Goal: Communication & Community: Share content

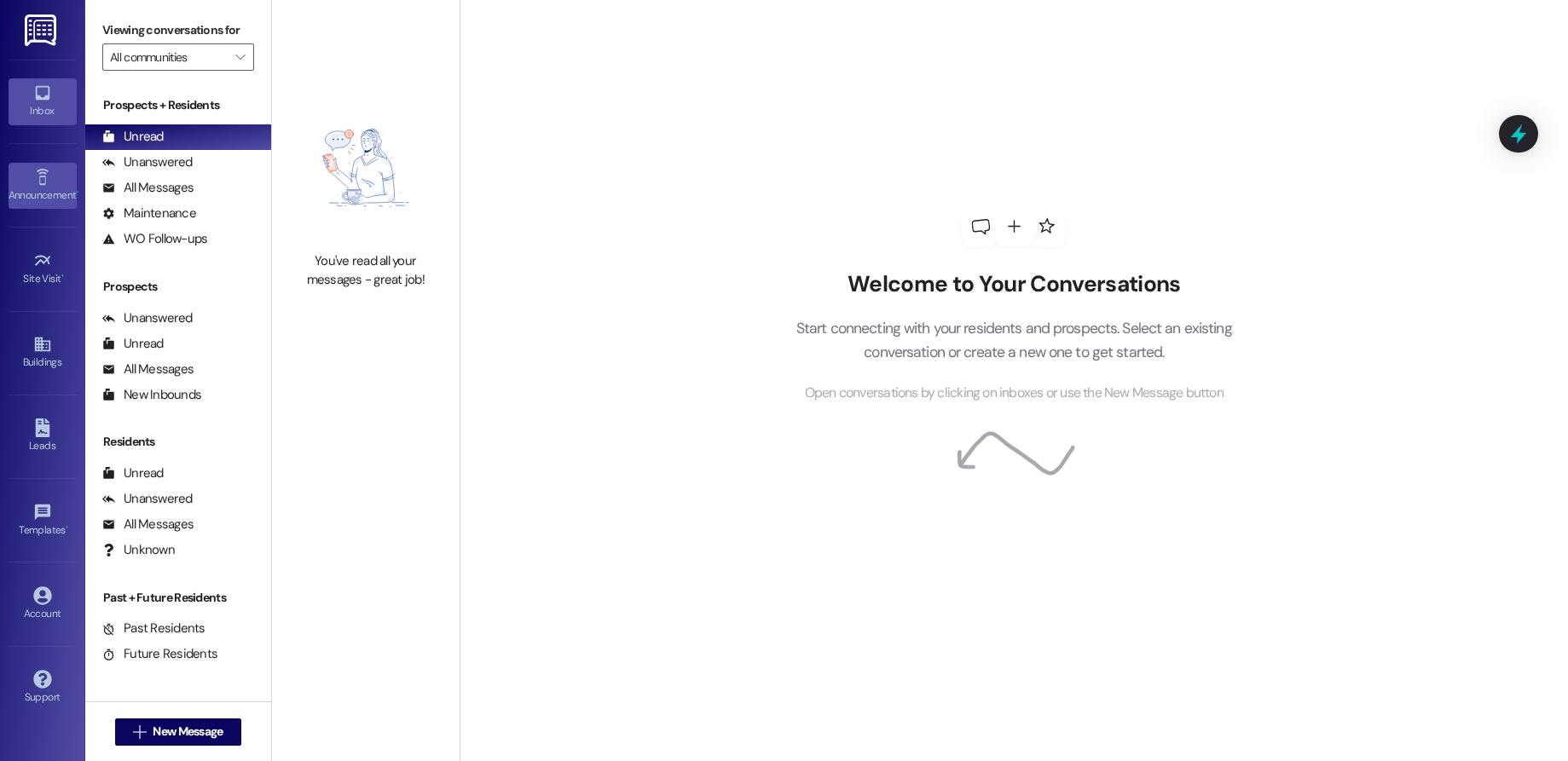
click at [36, 200] on div "Announcement •" at bounding box center [42, 195] width 86 height 17
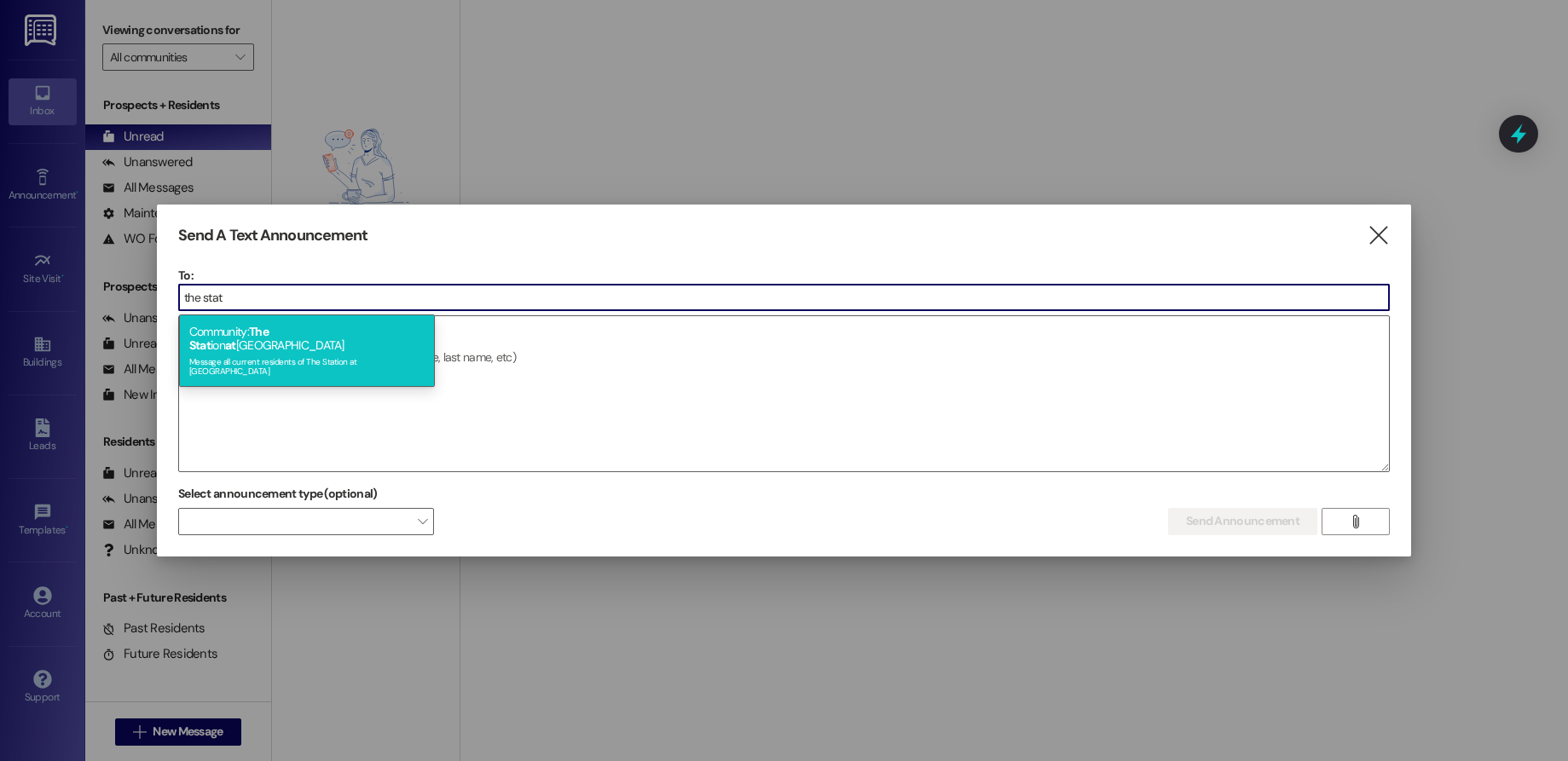
type input "the stat"
click at [269, 335] on span "The Stat" at bounding box center [229, 338] width 80 height 29
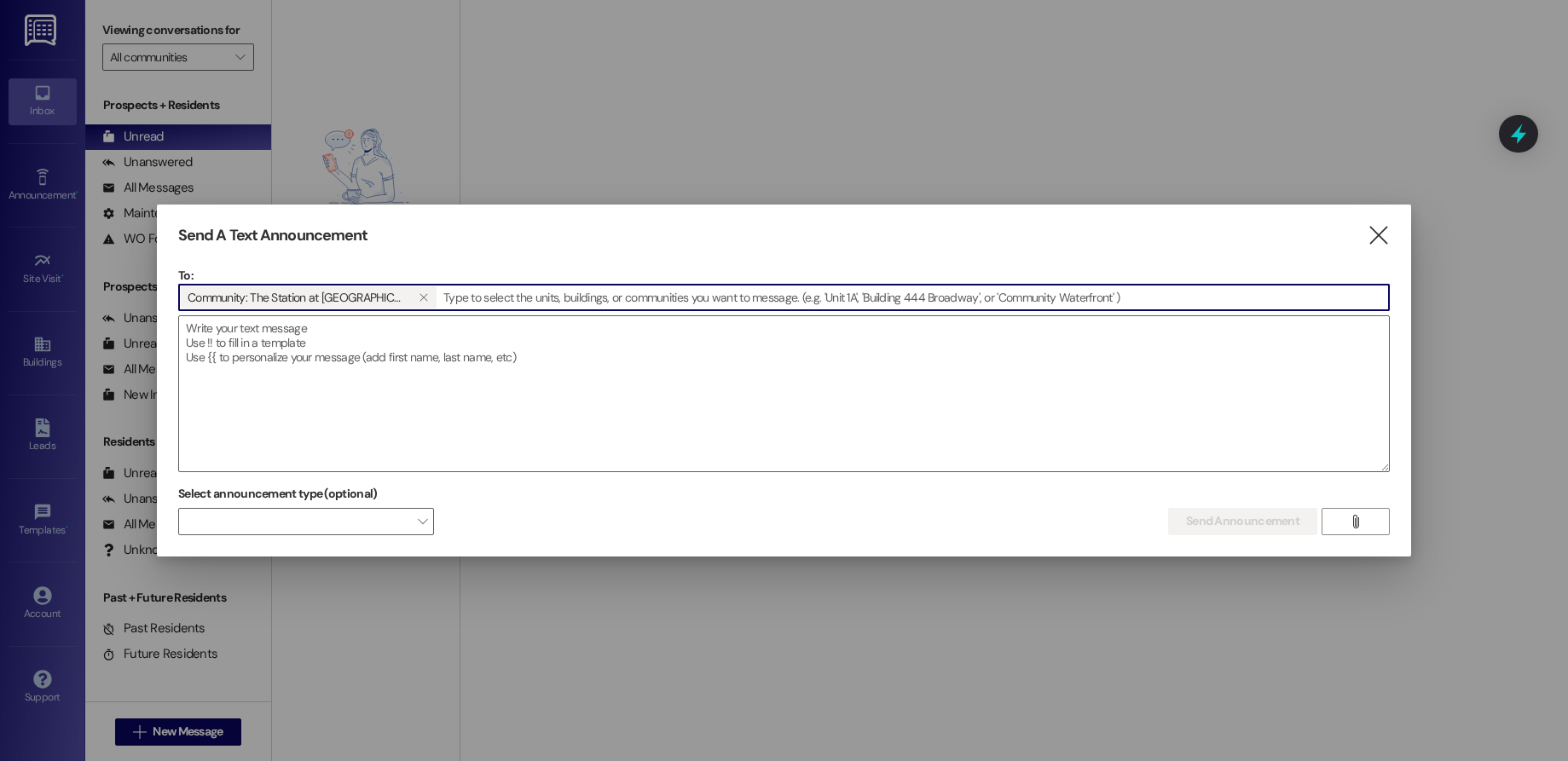
click at [295, 335] on textarea at bounding box center [784, 394] width 1210 height 156
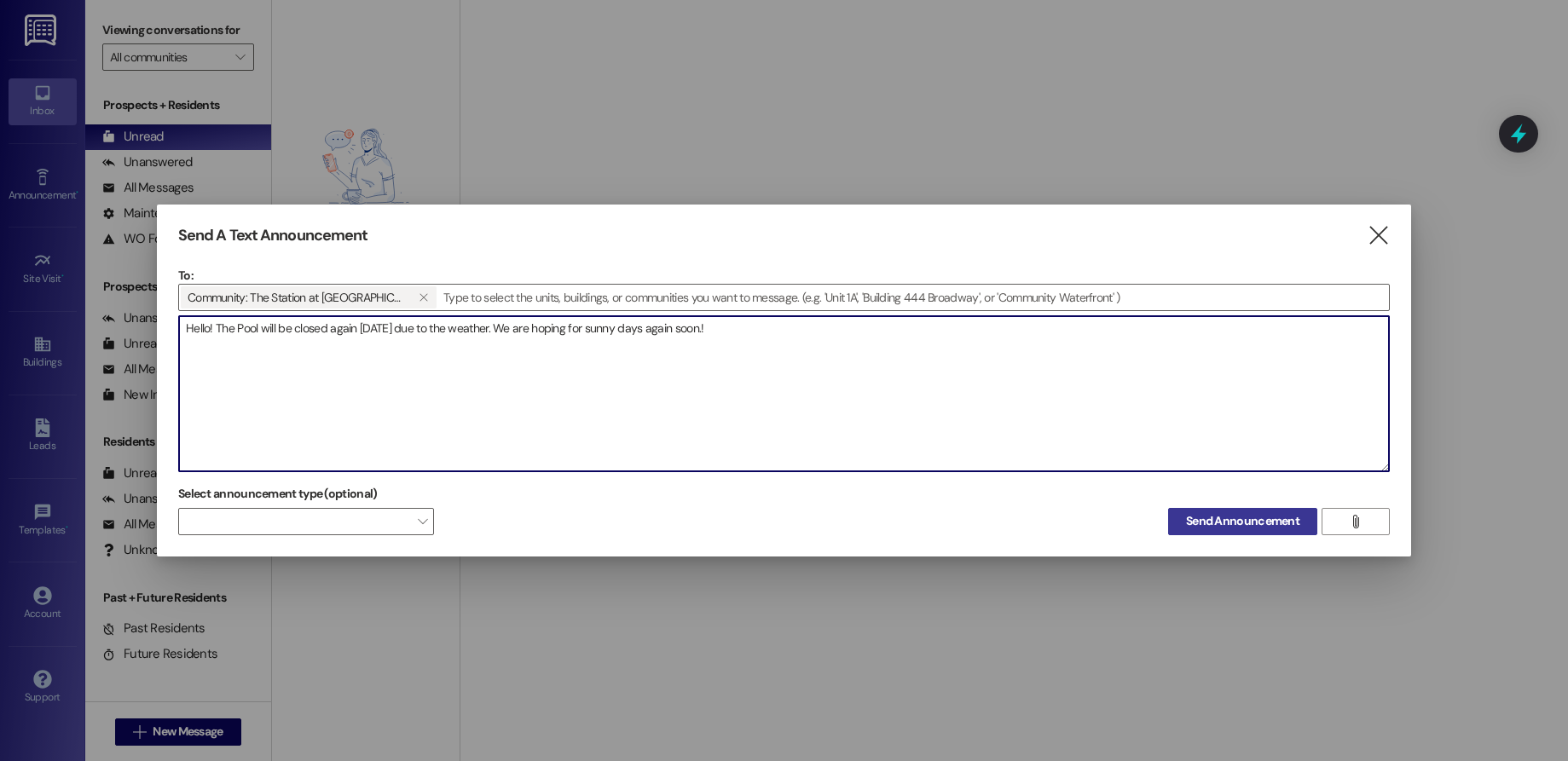
type textarea "Hello! The Pool will be closed again [DATE] due to the weather. We are hoping f…"
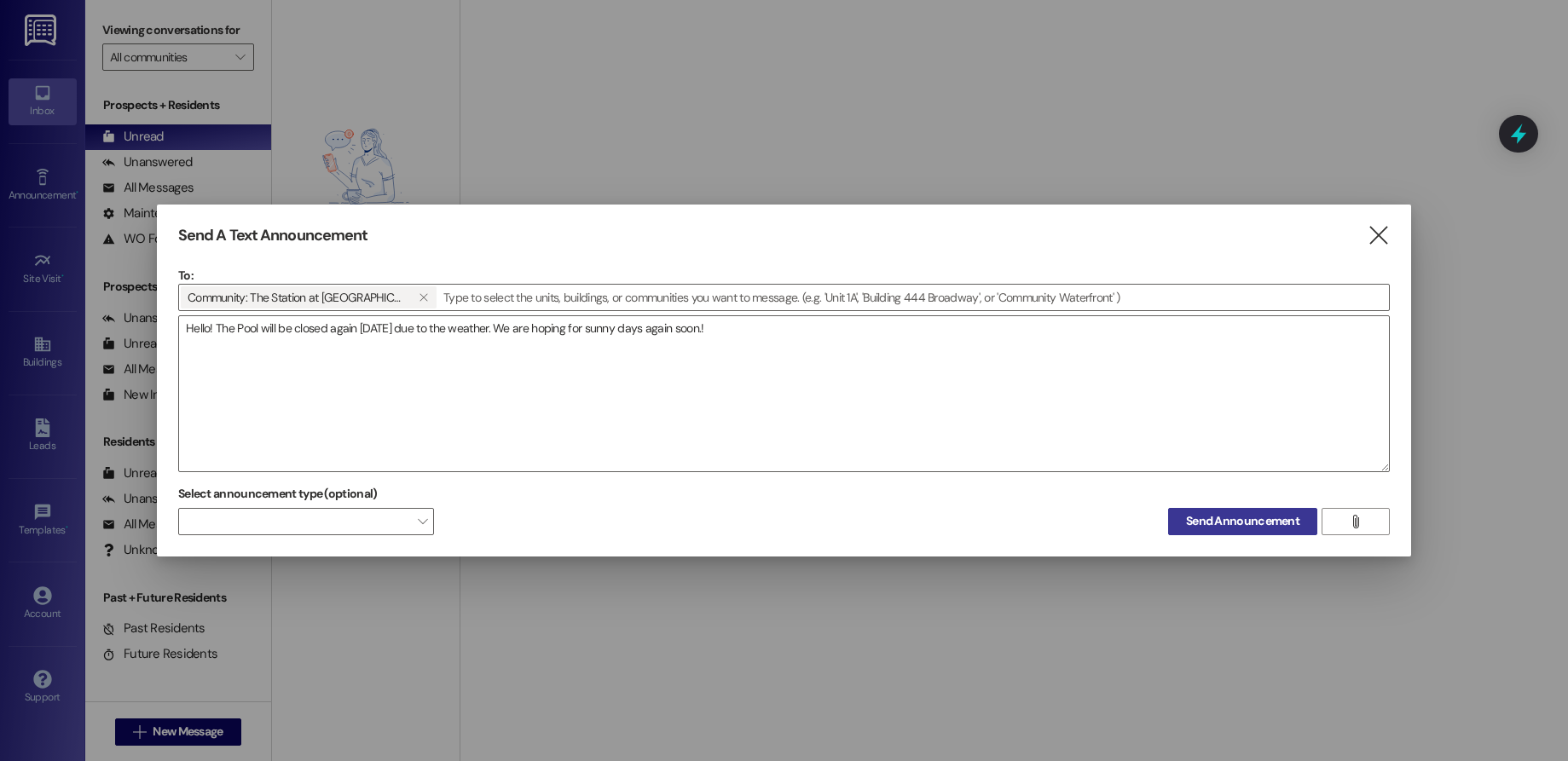
click at [1212, 519] on span "Send Announcement" at bounding box center [1242, 521] width 113 height 18
